Goal: Transaction & Acquisition: Purchase product/service

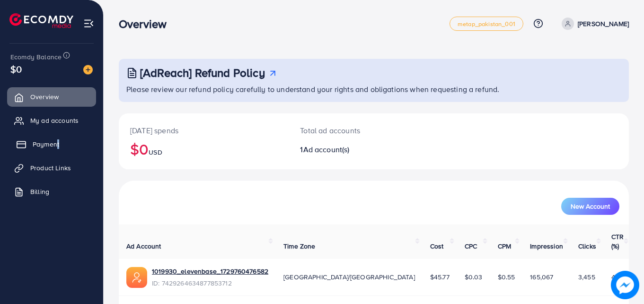
click at [56, 137] on ul "Overview My ad accounts Payment Product Links Billing" at bounding box center [51, 146] width 103 height 127
click at [56, 137] on link "Payment" at bounding box center [51, 143] width 89 height 19
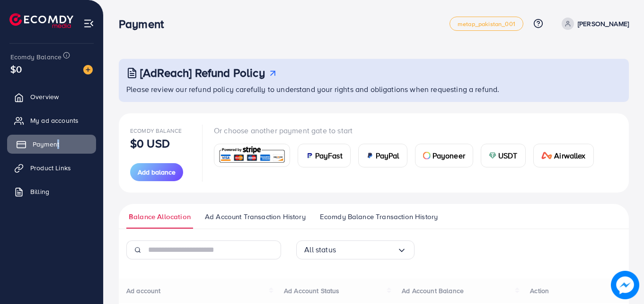
click at [56, 137] on link "Payment" at bounding box center [51, 143] width 89 height 19
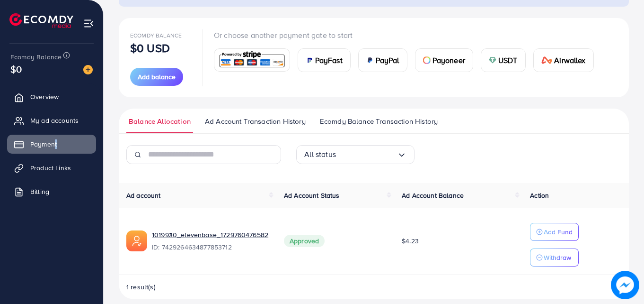
scroll to position [97, 0]
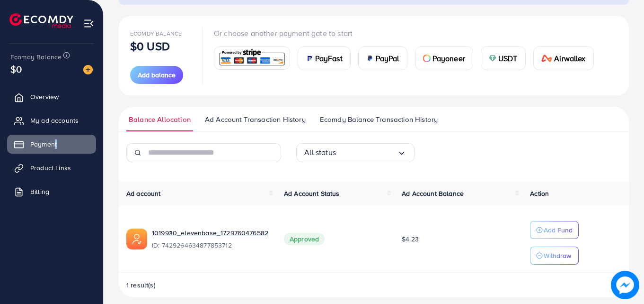
click at [315, 64] on div "PayFast" at bounding box center [324, 58] width 52 height 23
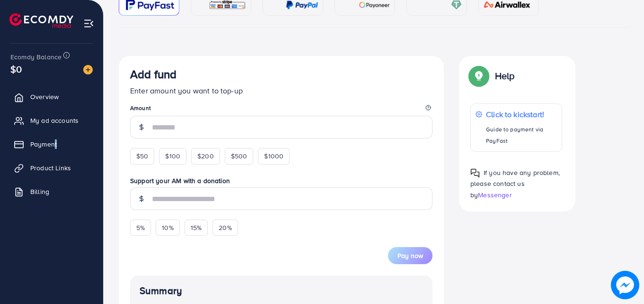
scroll to position [125, 0]
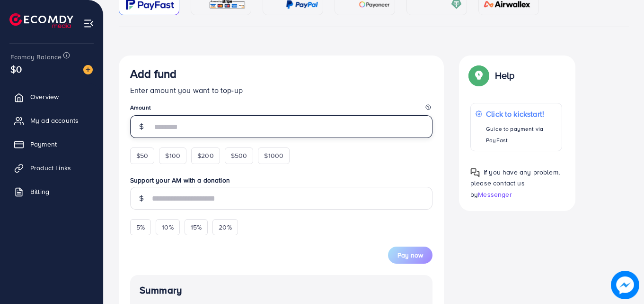
click at [172, 122] on input "number" at bounding box center [292, 126] width 281 height 23
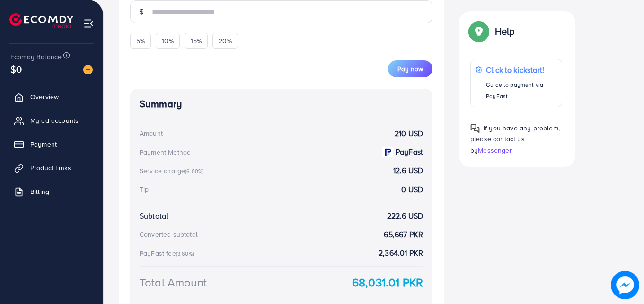
scroll to position [330, 0]
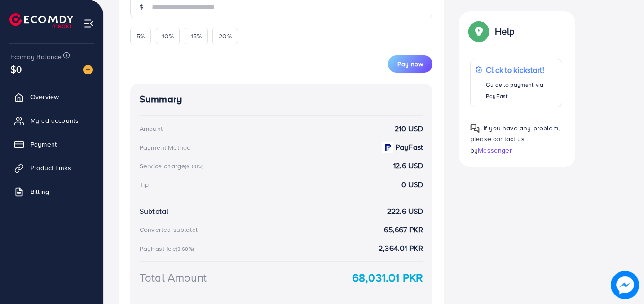
type input "***"
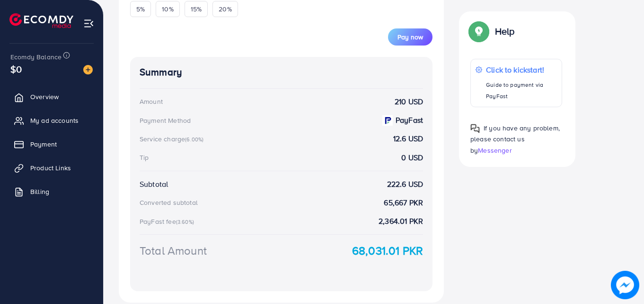
scroll to position [357, 0]
